Goal: Check status: Check status

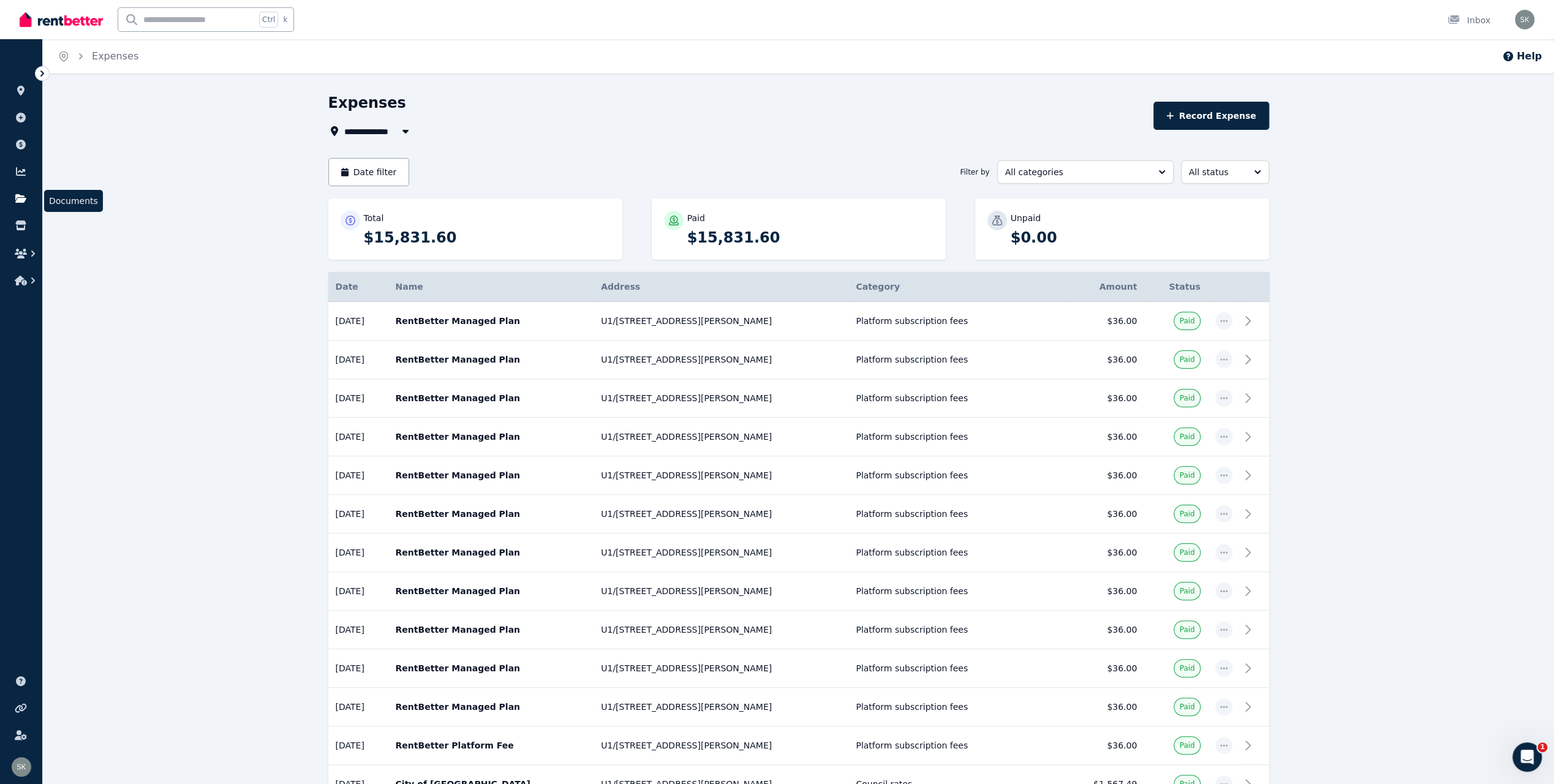
click at [17, 197] on icon at bounding box center [21, 199] width 13 height 10
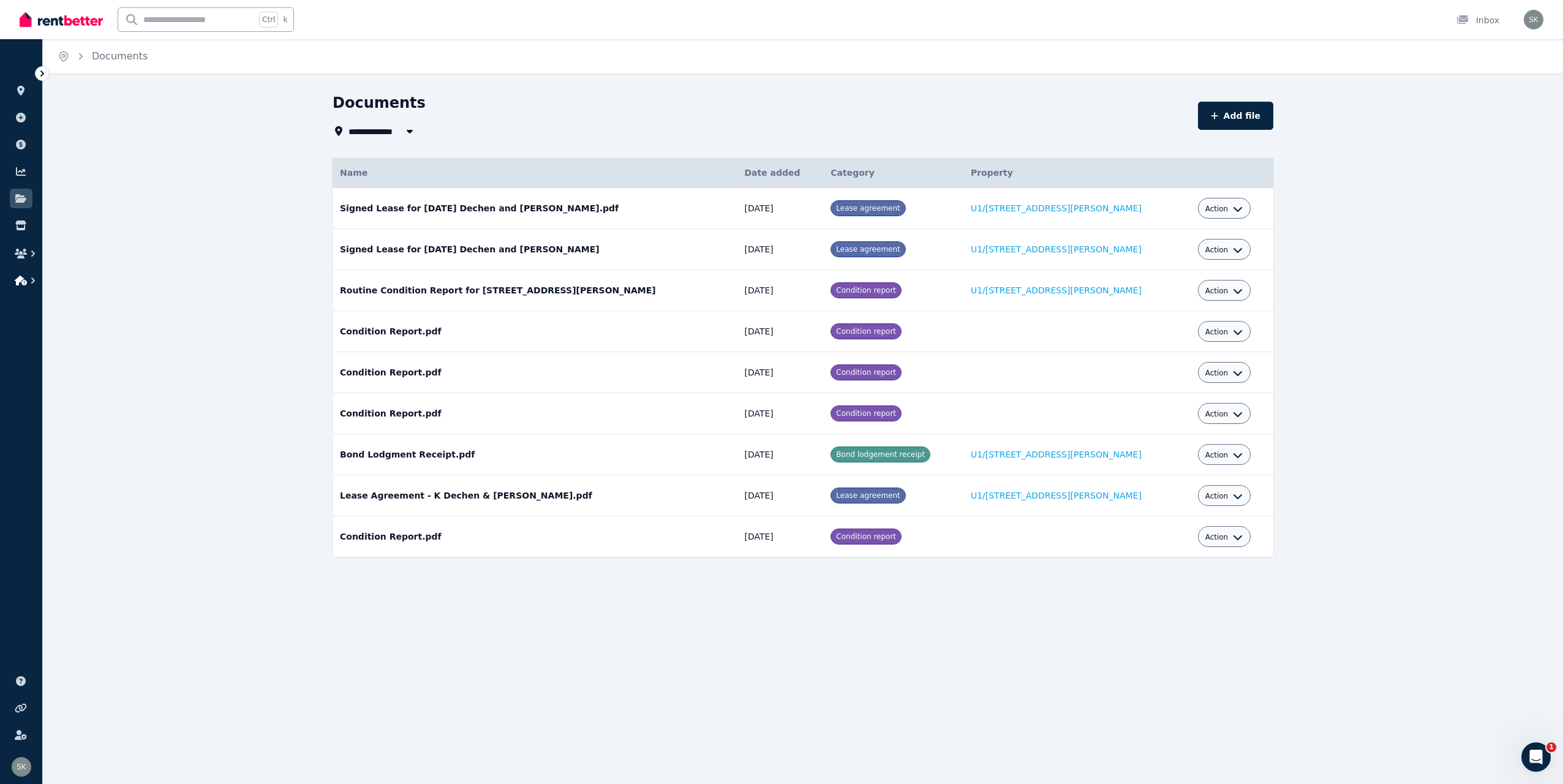
click at [34, 279] on icon "button" at bounding box center [33, 281] width 13 height 13
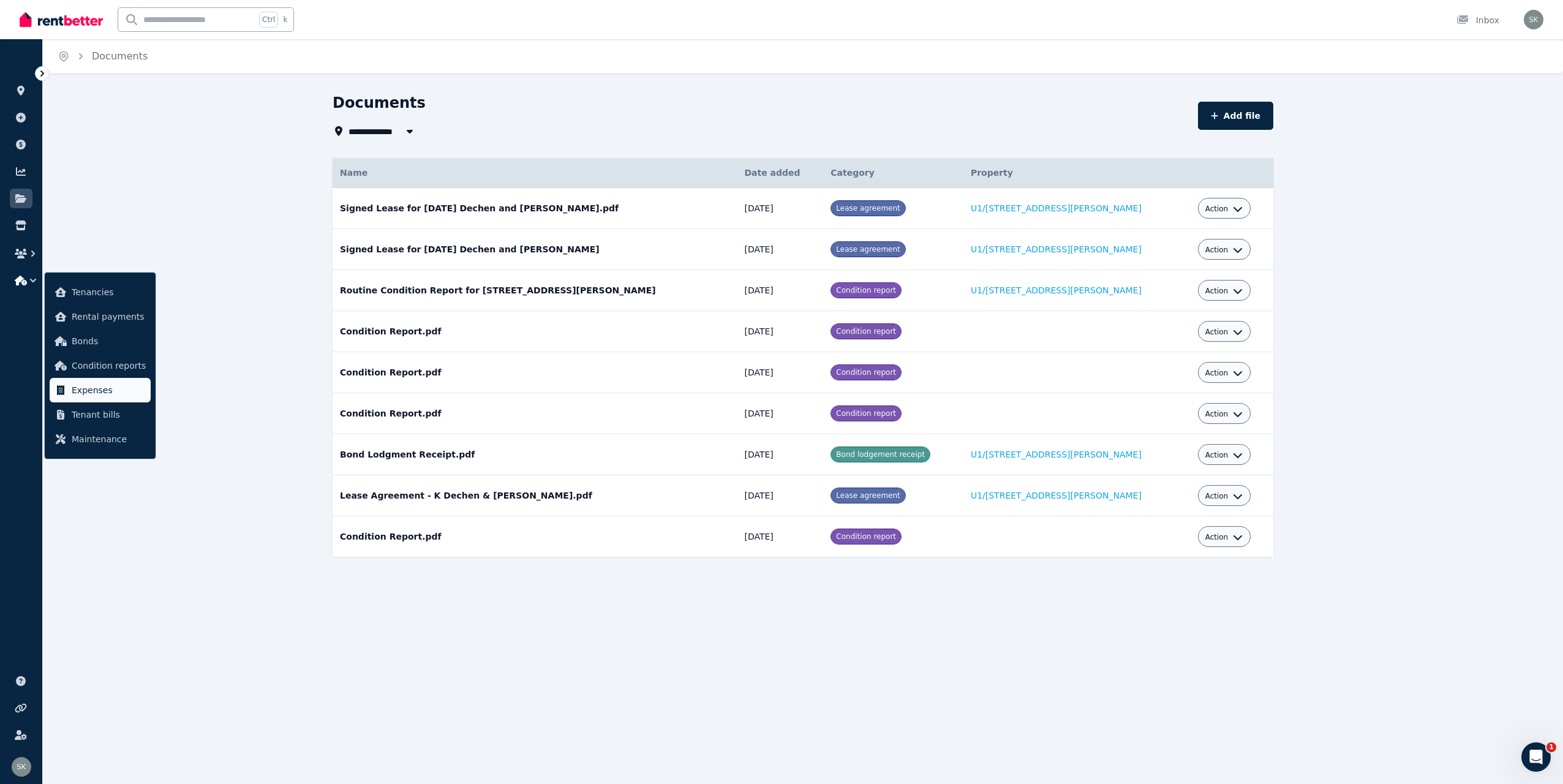
click at [113, 394] on span "Expenses" at bounding box center [109, 390] width 74 height 15
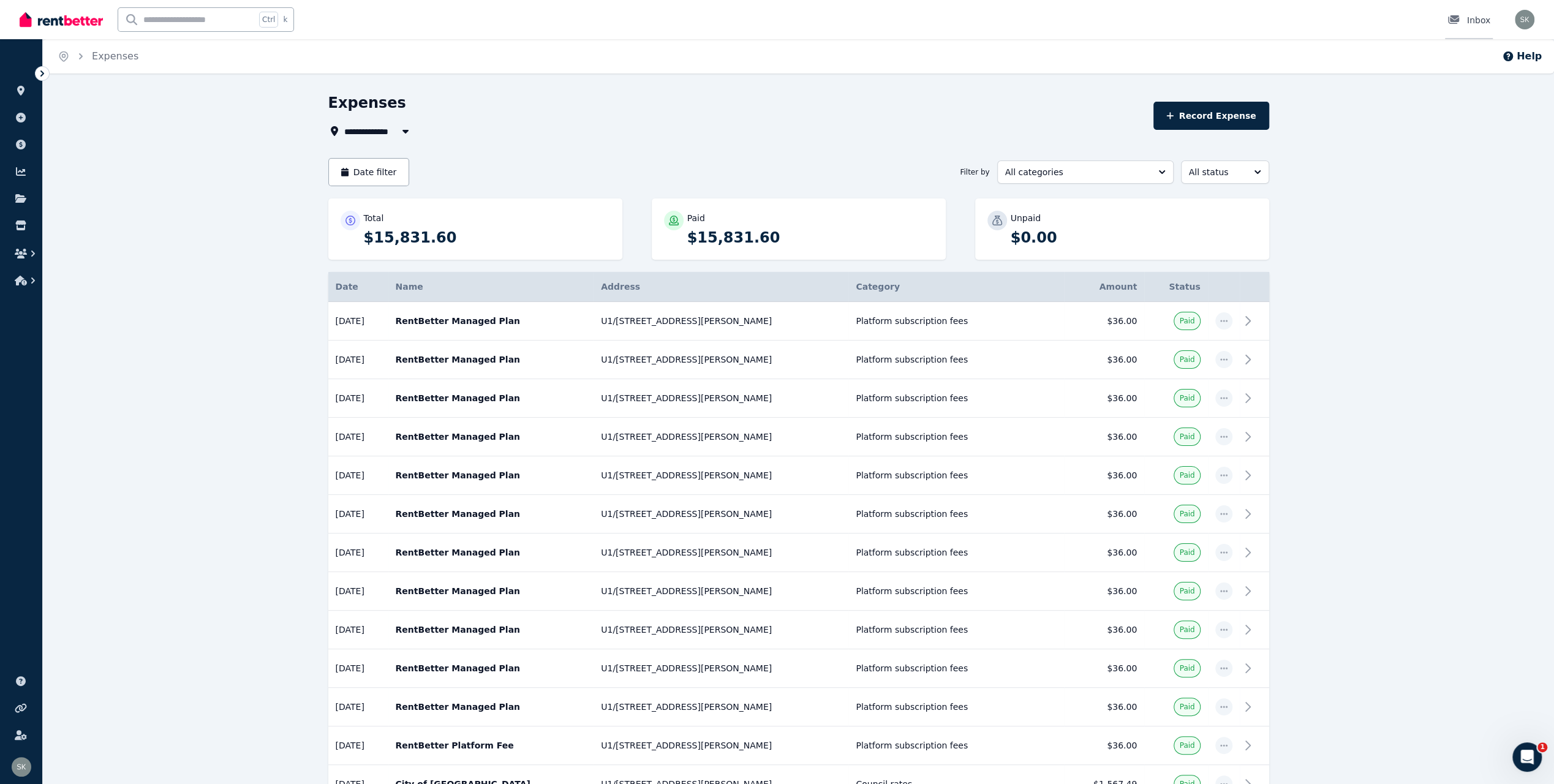
click at [1461, 20] on div at bounding box center [1457, 20] width 20 height 13
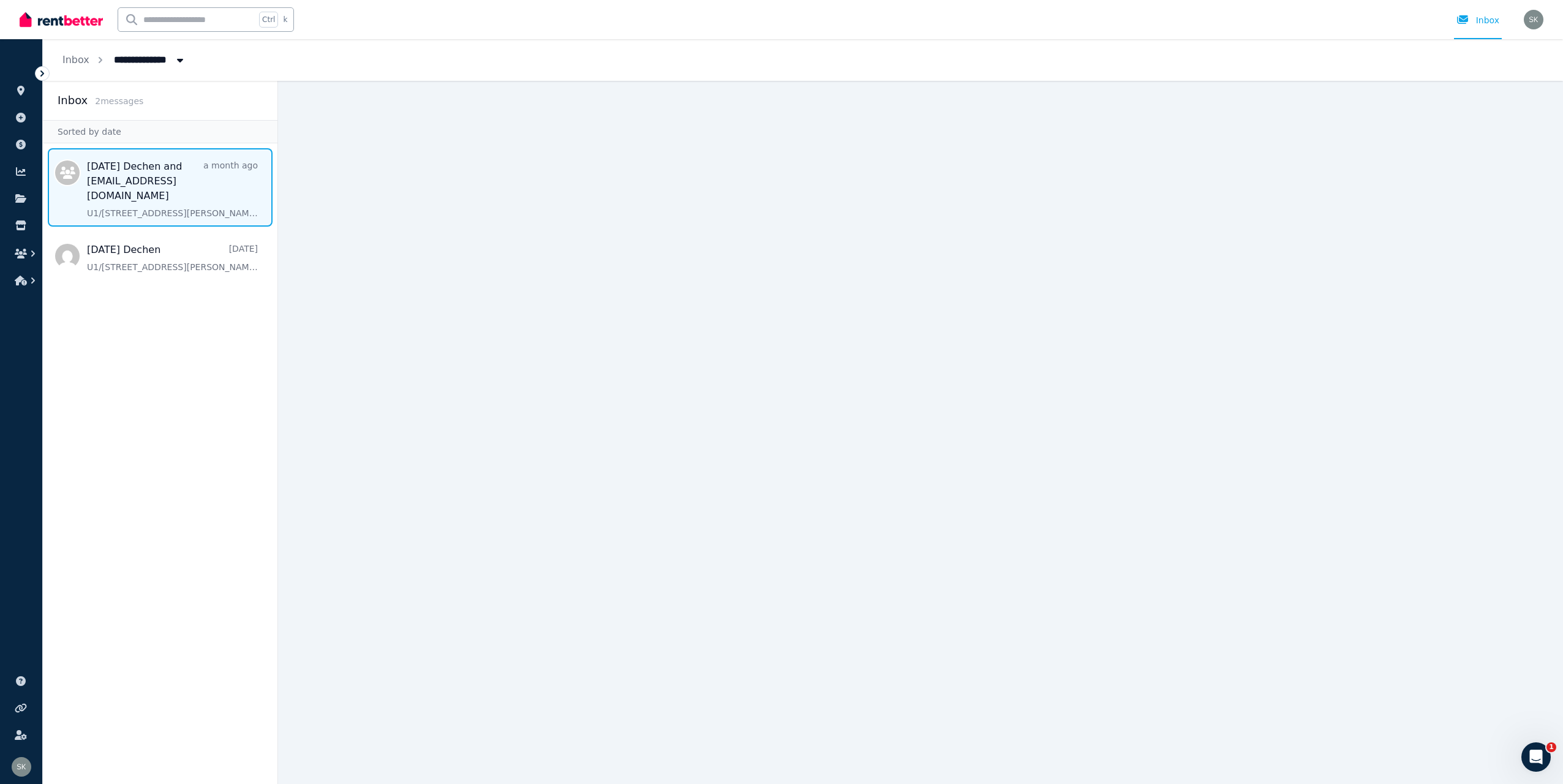
click at [155, 191] on span "Message list" at bounding box center [160, 187] width 234 height 78
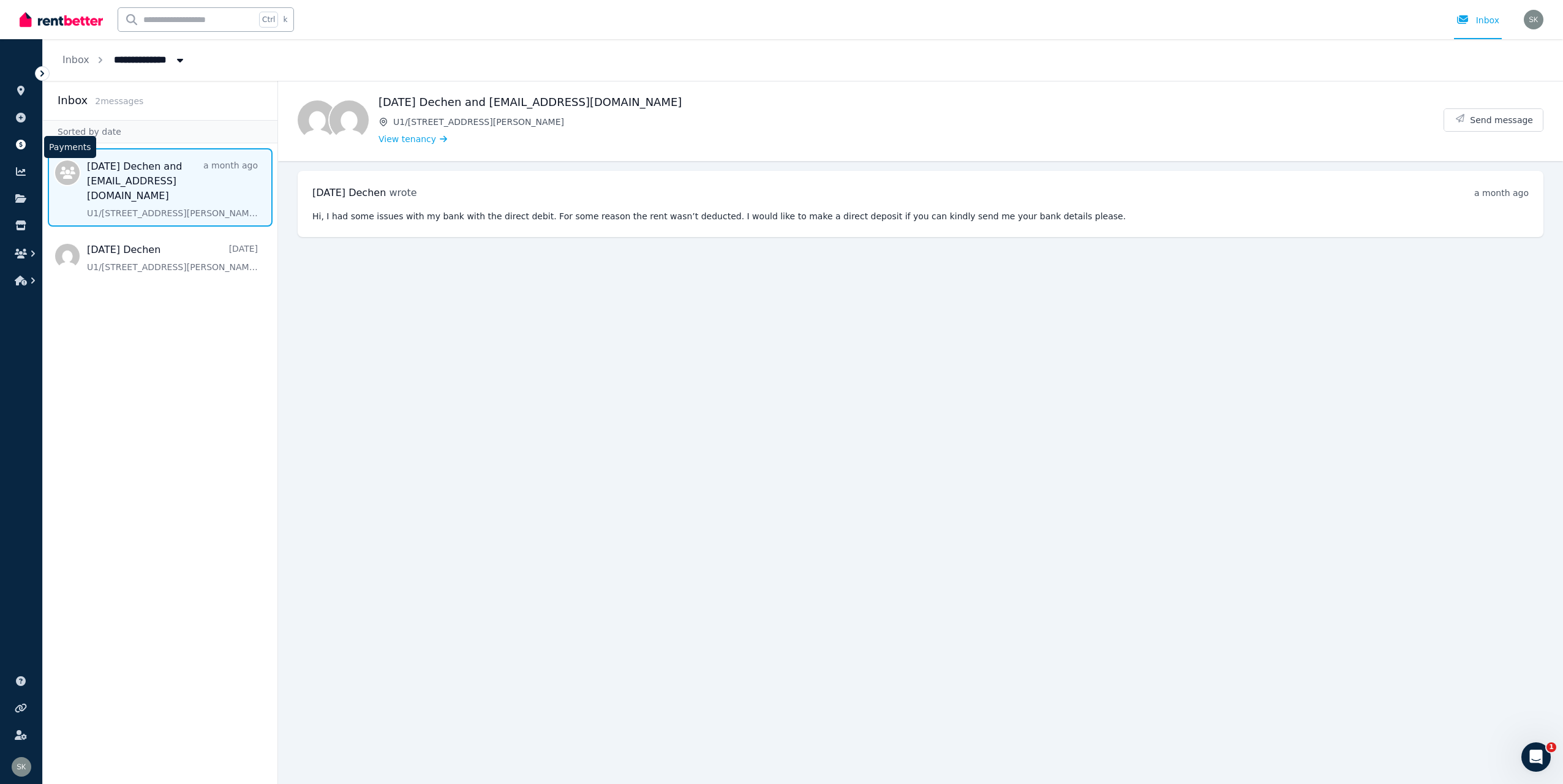
click at [24, 148] on icon at bounding box center [21, 144] width 13 height 10
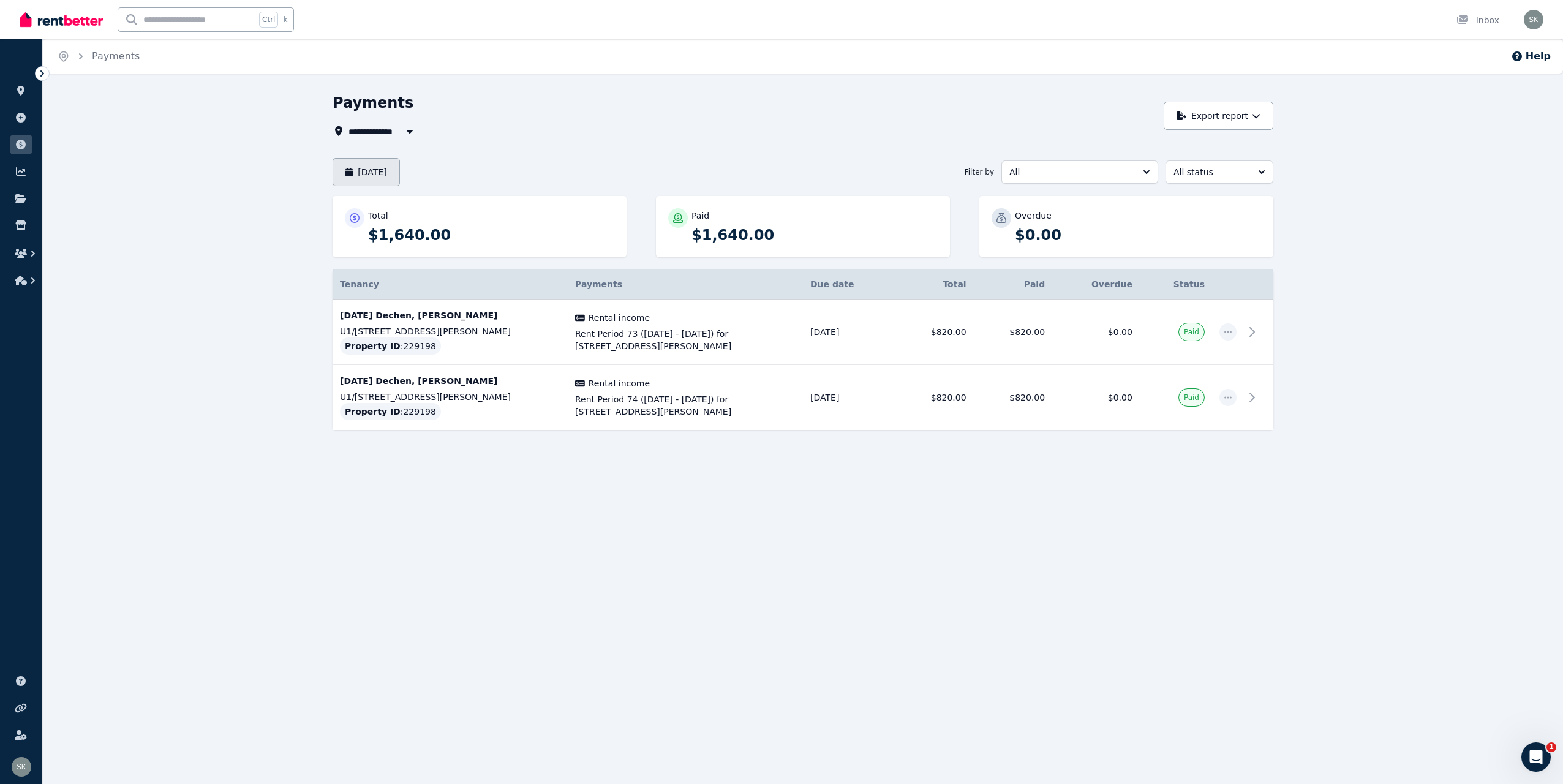
click at [356, 168] on button "[DATE]" at bounding box center [366, 172] width 68 height 28
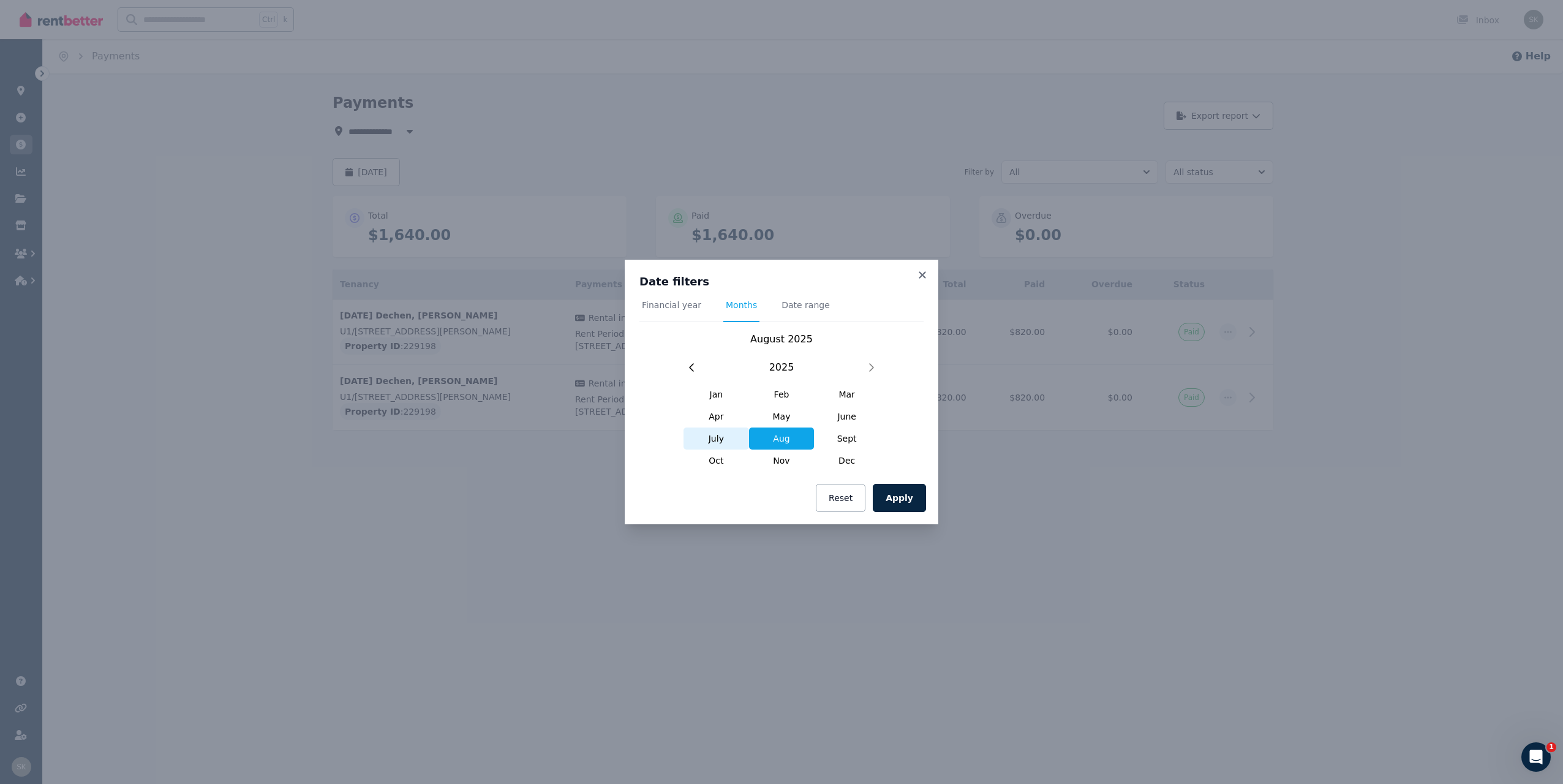
click at [724, 438] on span "July" at bounding box center [716, 438] width 66 height 22
click at [908, 496] on button "Apply" at bounding box center [899, 498] width 53 height 28
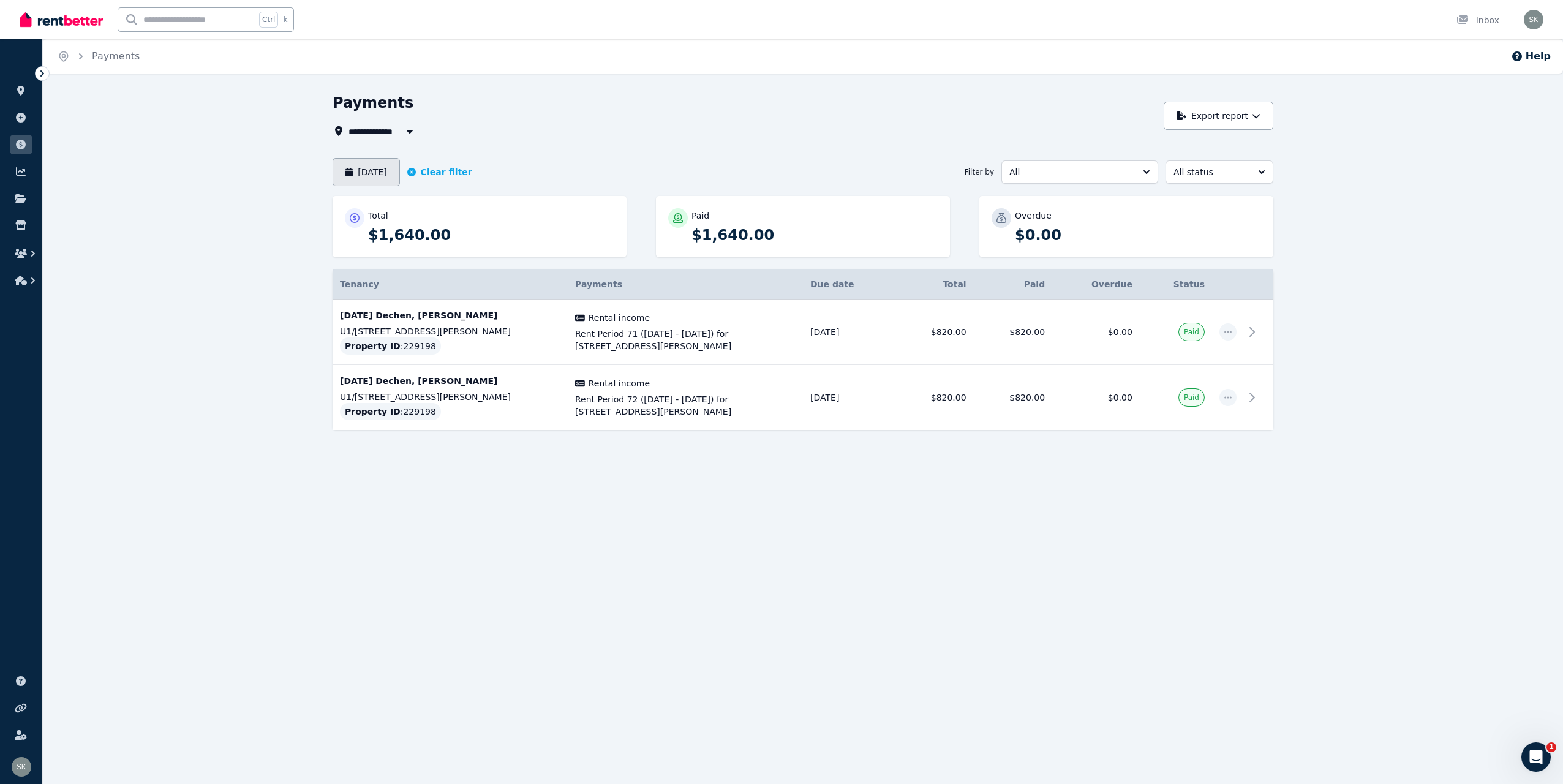
click at [388, 169] on button "[DATE]" at bounding box center [366, 172] width 68 height 28
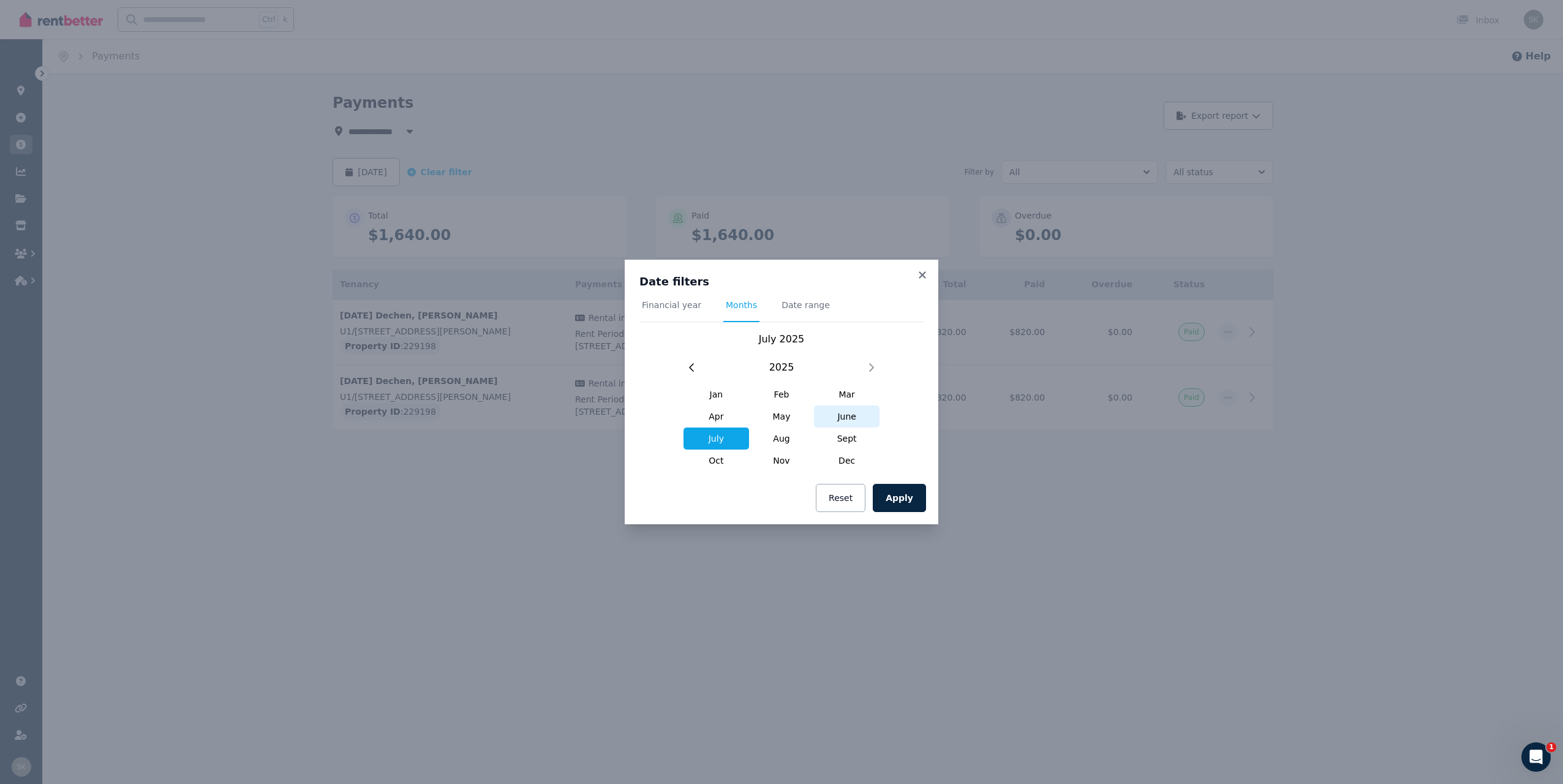
click at [853, 420] on span "June" at bounding box center [847, 417] width 66 height 22
click at [908, 496] on button "Apply" at bounding box center [899, 498] width 53 height 28
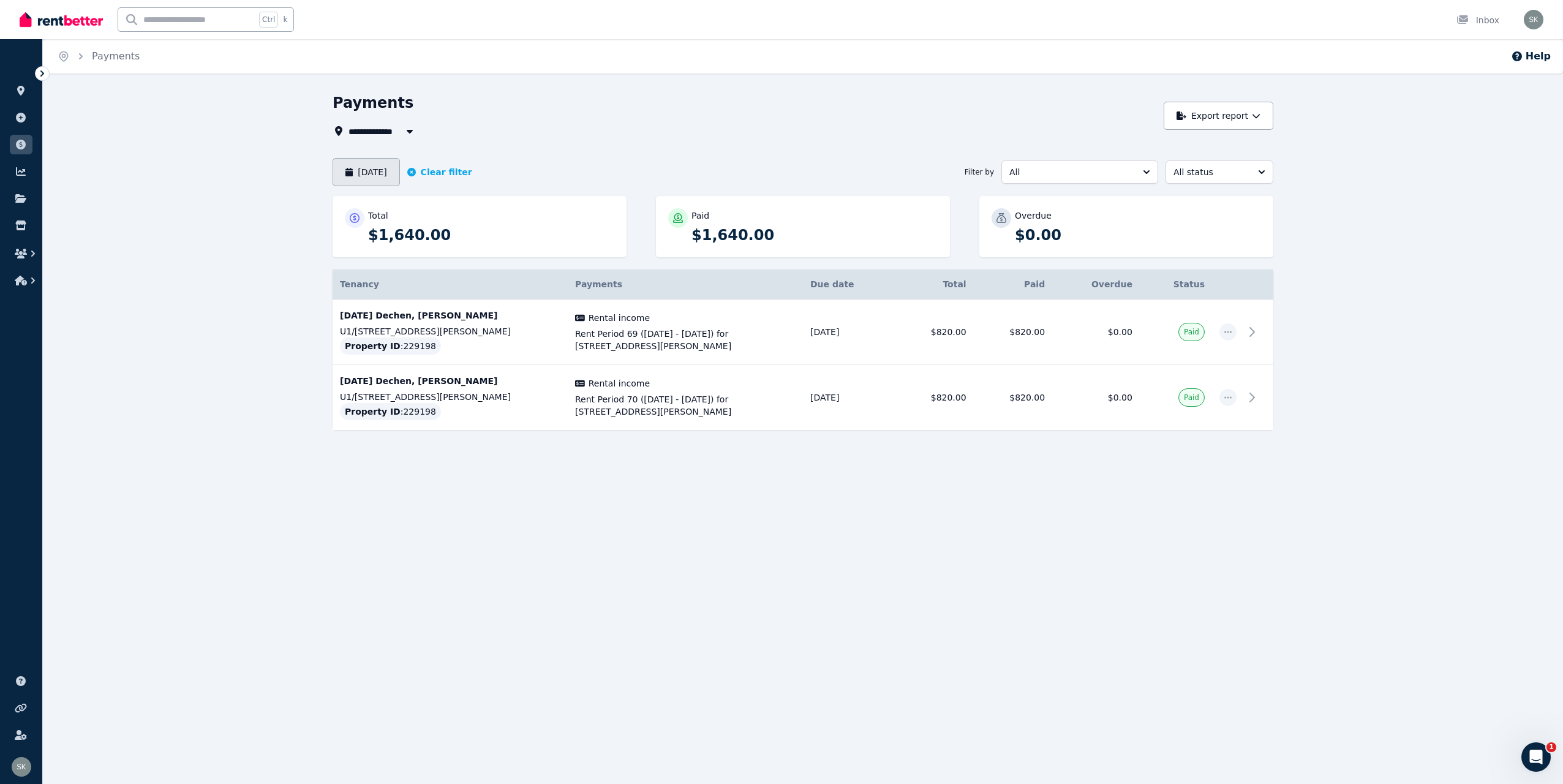
click at [383, 169] on button "[DATE]" at bounding box center [366, 172] width 68 height 28
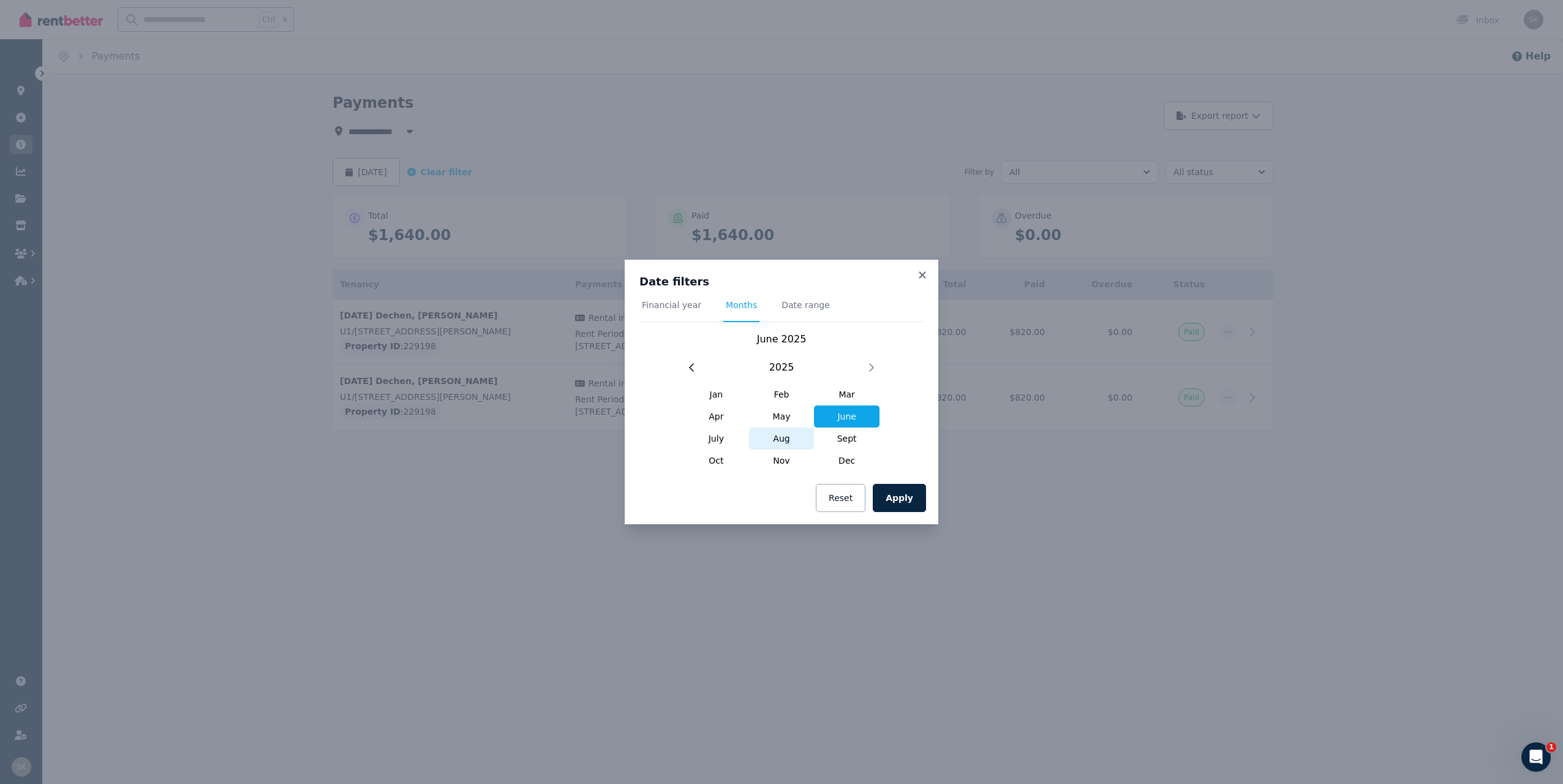
click at [790, 439] on span "Aug" at bounding box center [782, 438] width 66 height 22
click at [906, 505] on button "Apply" at bounding box center [899, 498] width 53 height 28
